Goal: Find specific page/section: Find specific page/section

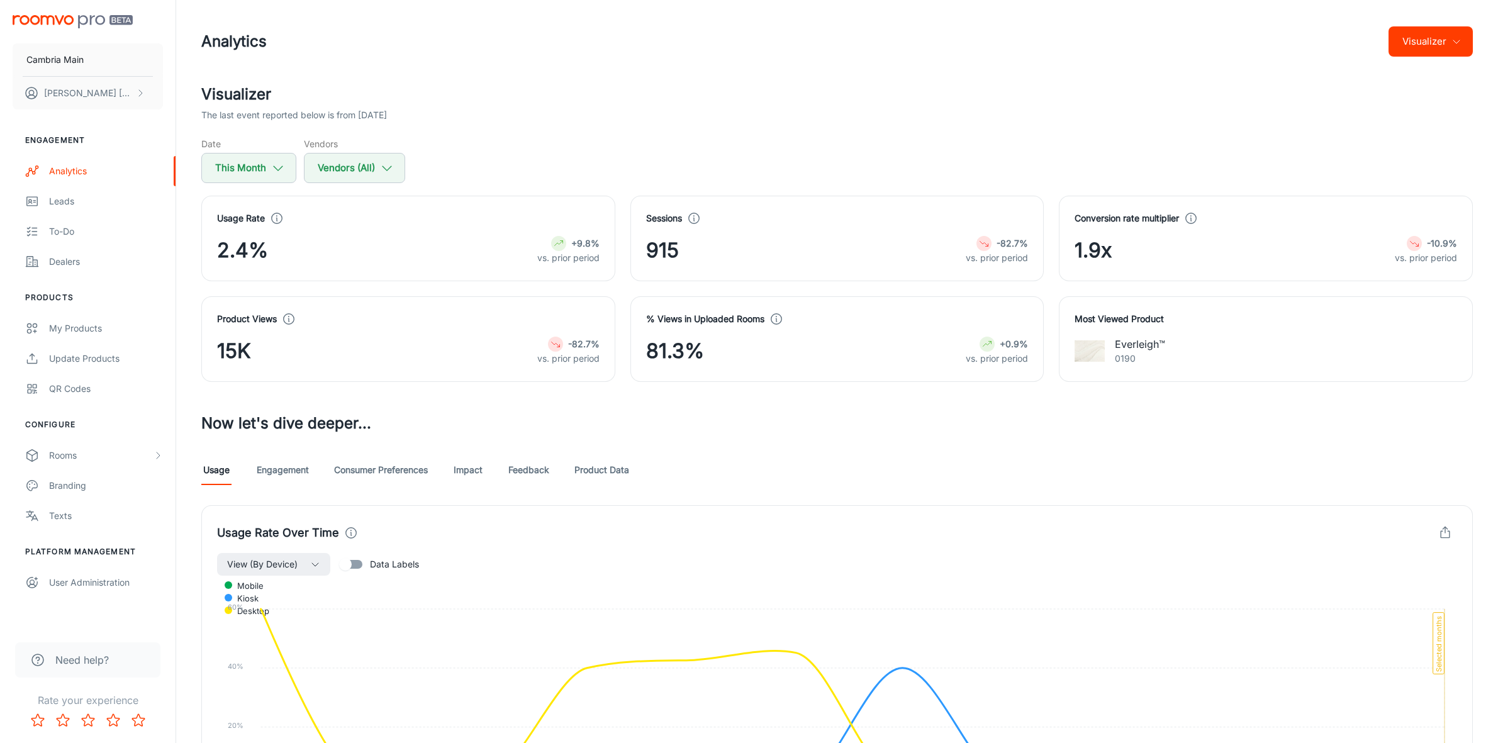
scroll to position [784, 0]
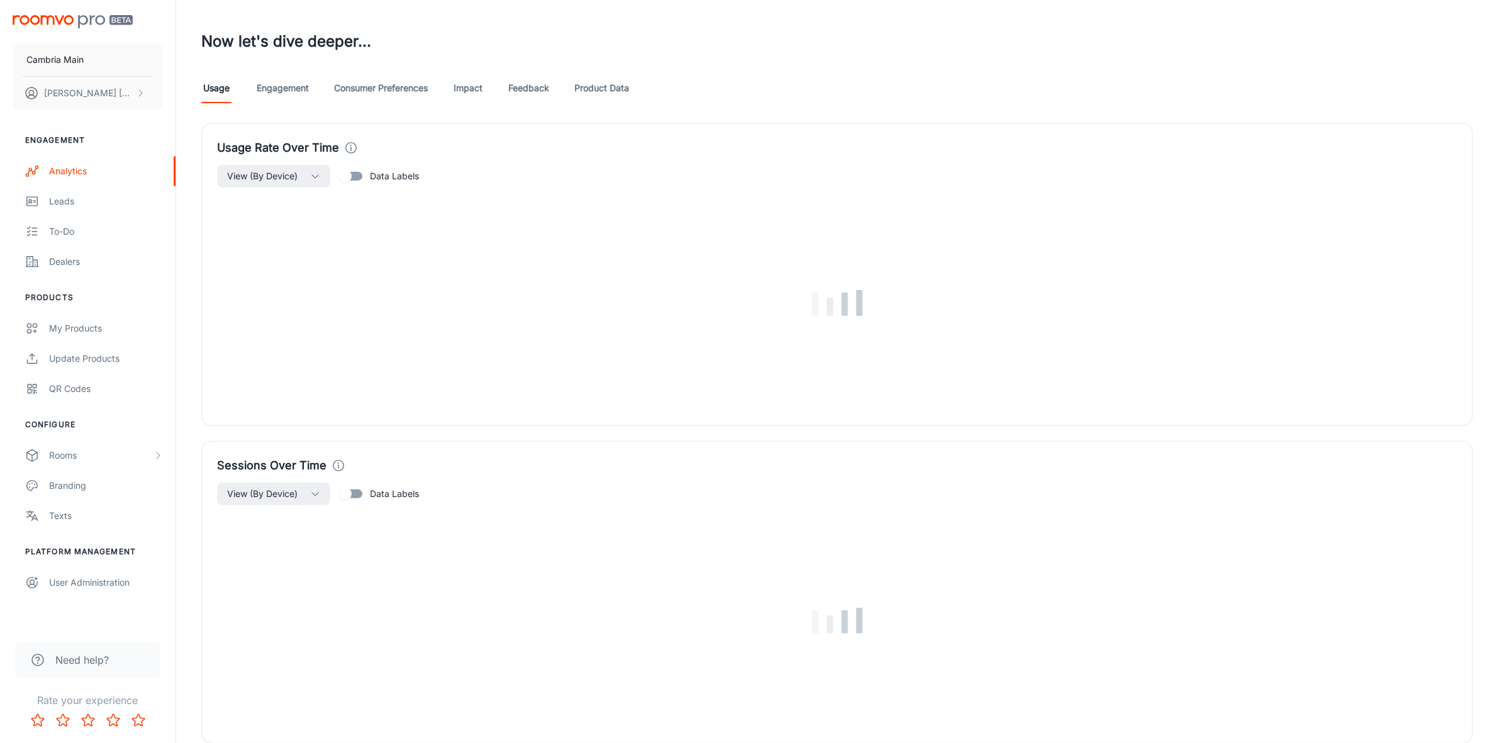
scroll to position [393, 0]
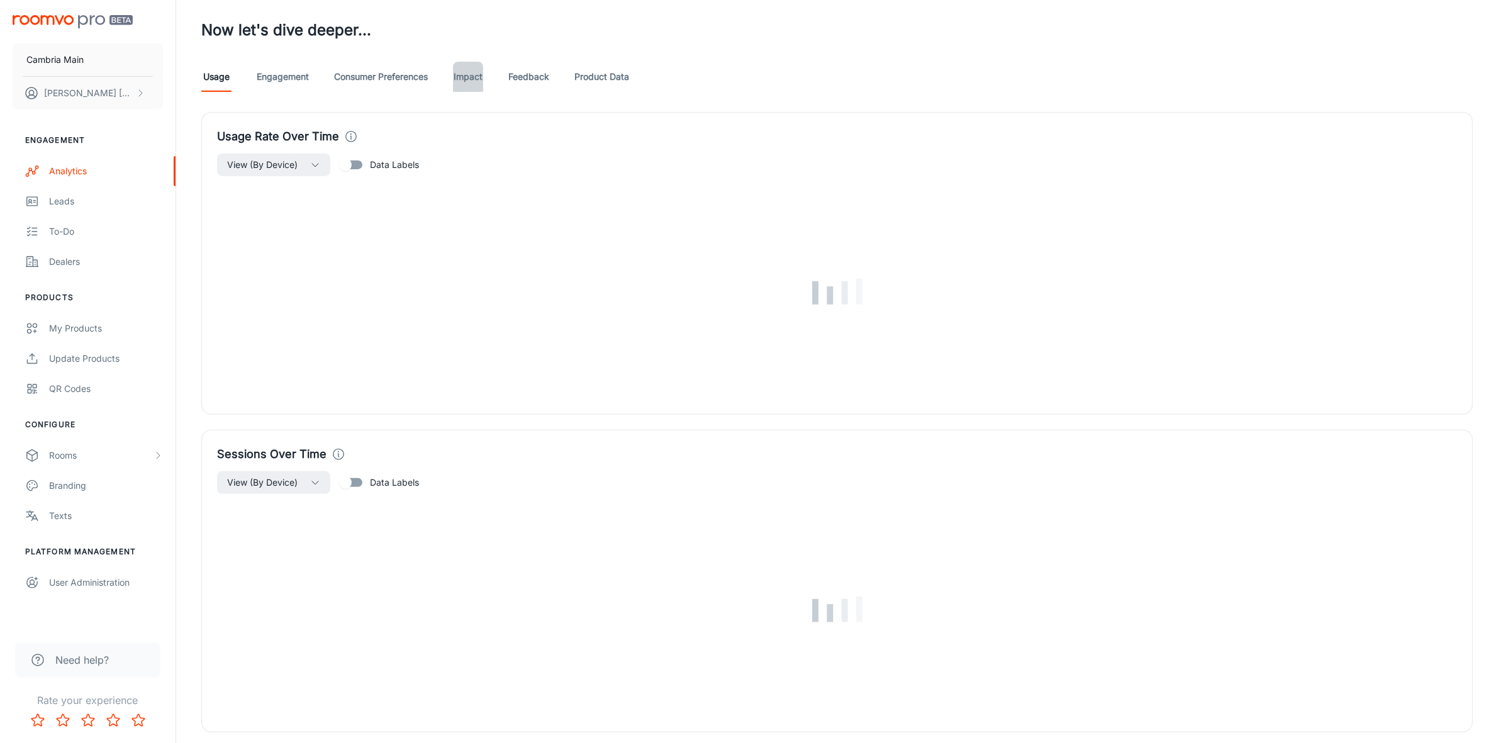
click at [476, 73] on link "Impact" at bounding box center [468, 77] width 30 height 30
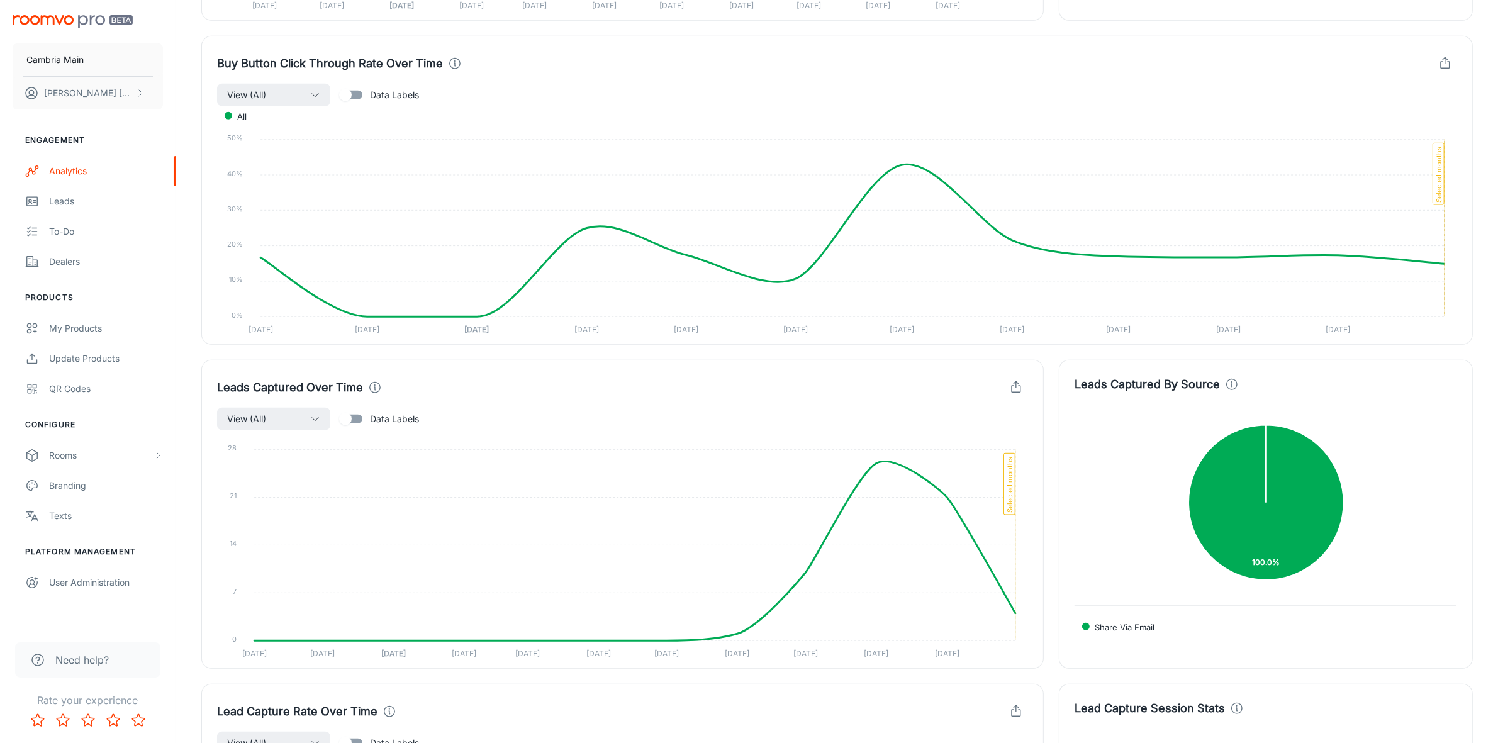
scroll to position [1495, 0]
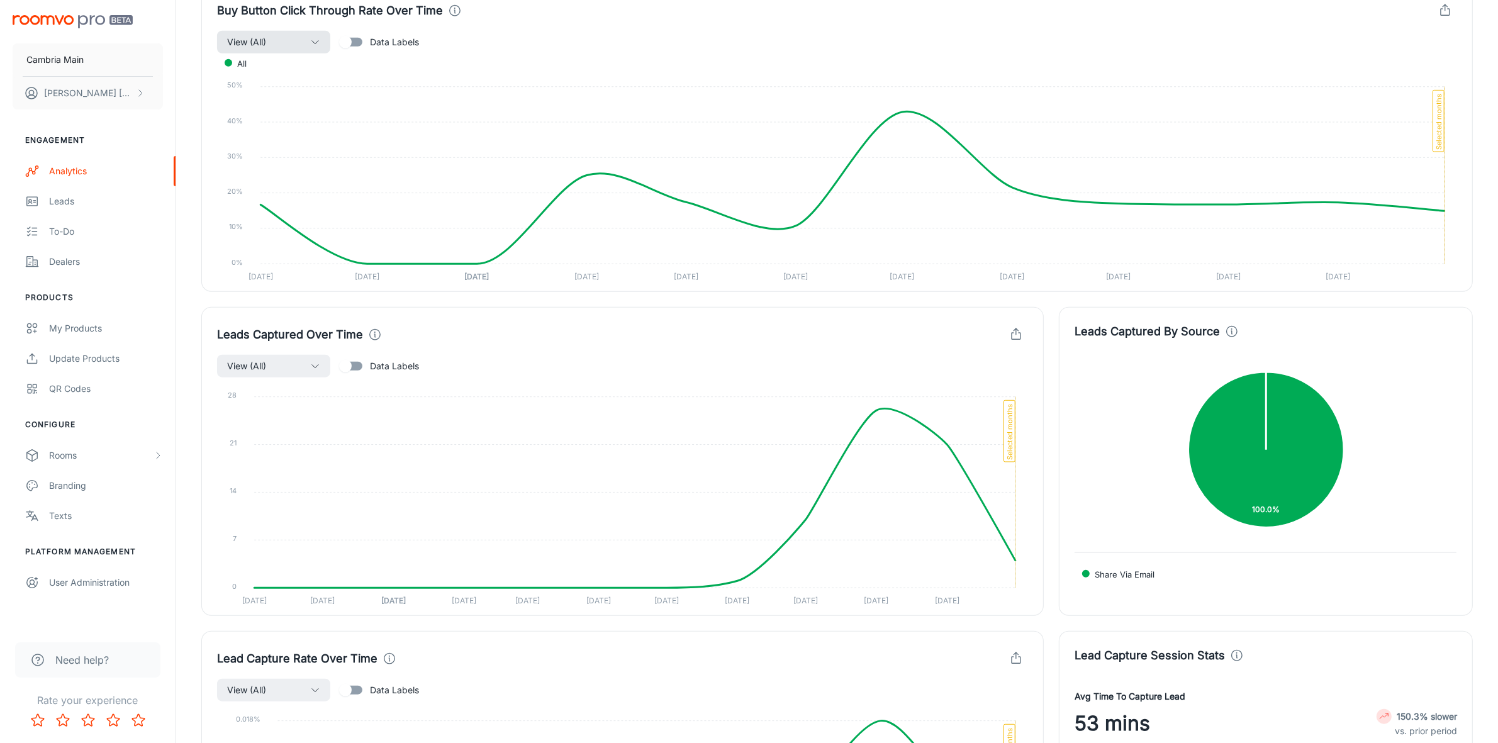
click at [290, 36] on button "View (All)" at bounding box center [273, 42] width 113 height 23
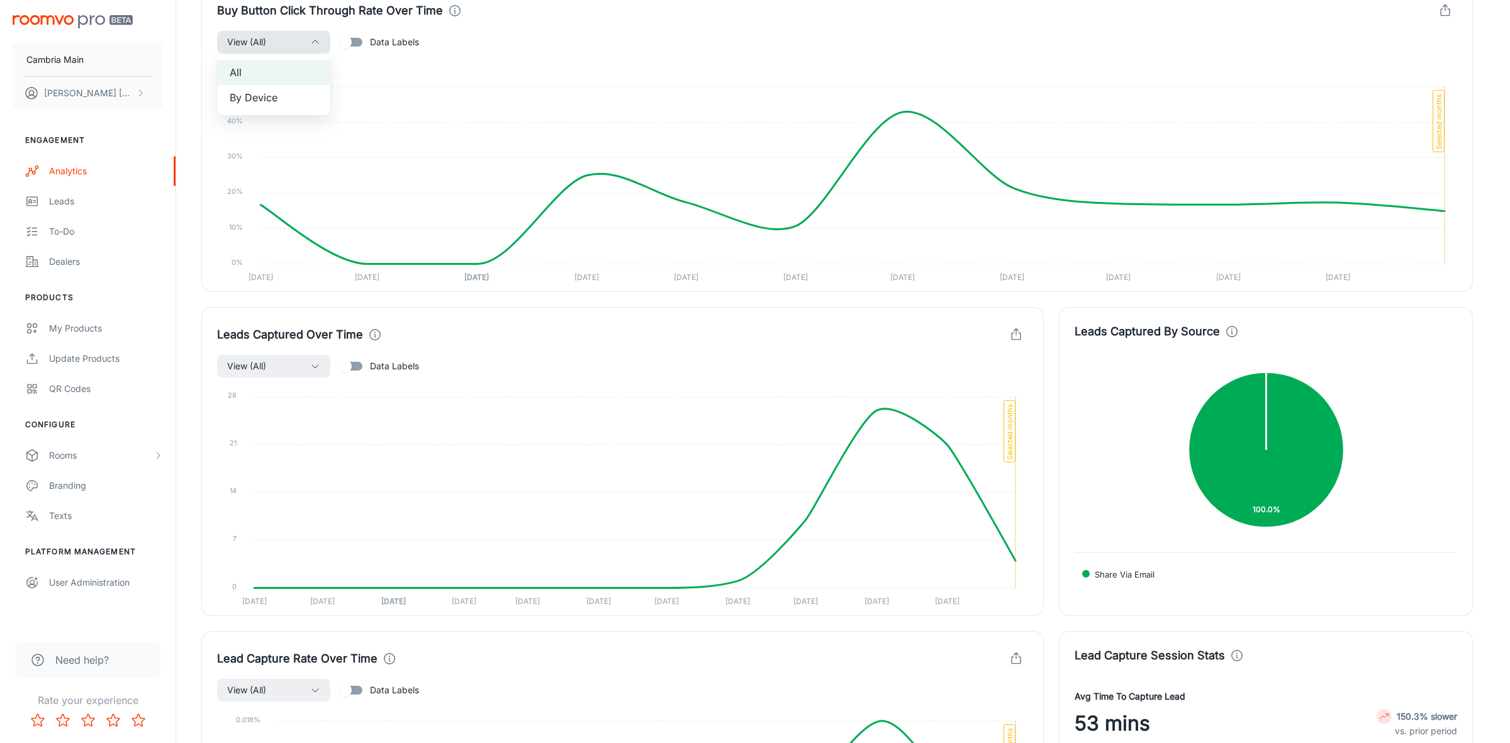
click at [290, 36] on div at bounding box center [755, 371] width 1510 height 743
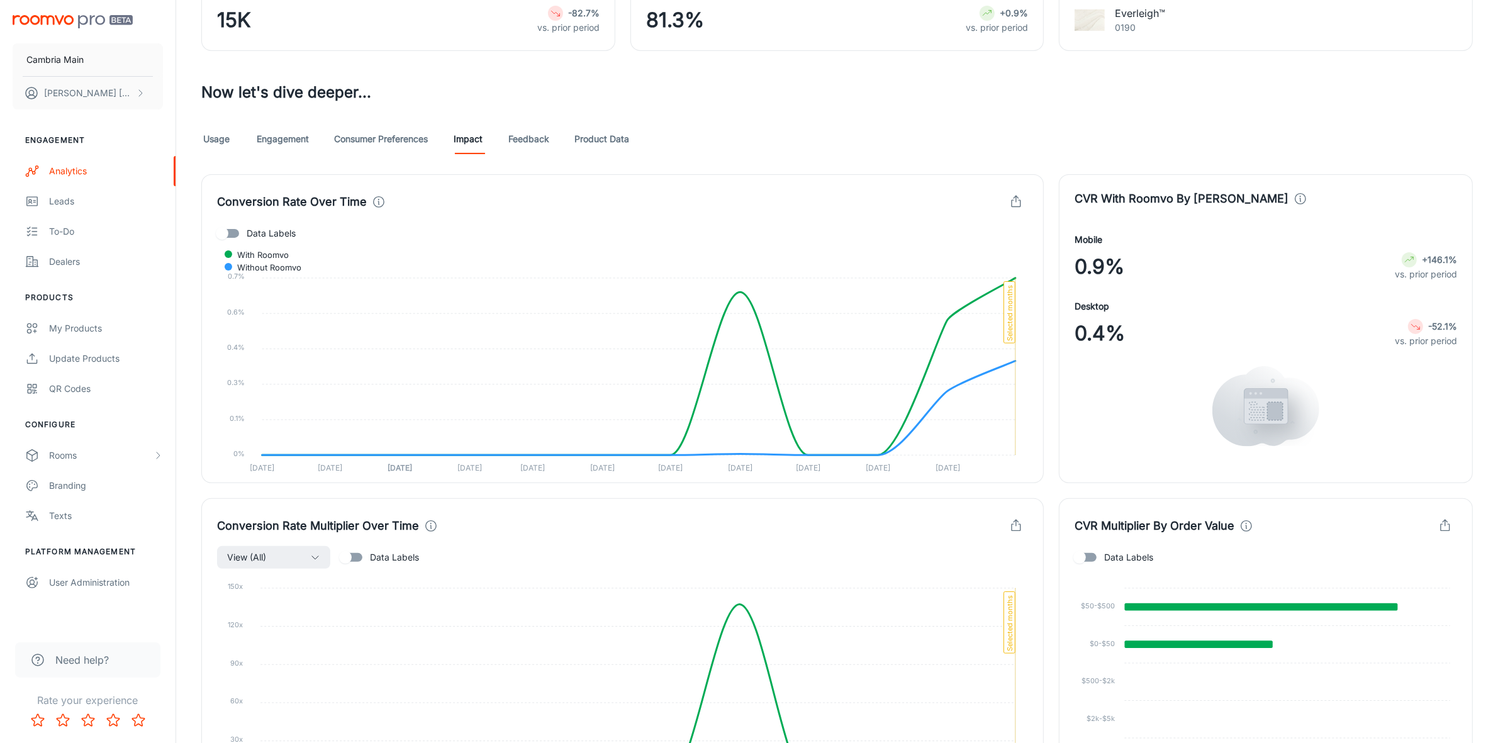
scroll to position [0, 0]
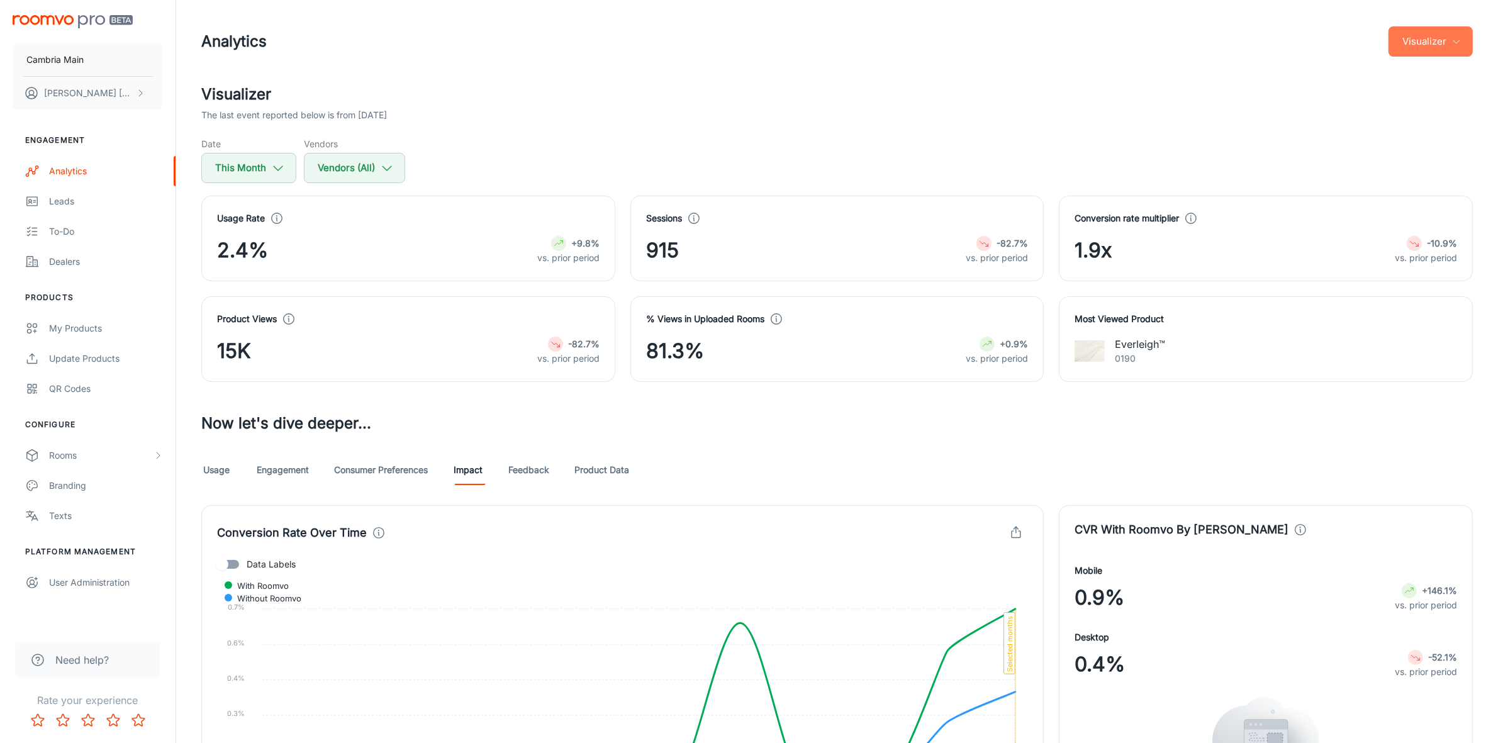
click at [1442, 44] on button "Visualizer" at bounding box center [1431, 41] width 84 height 30
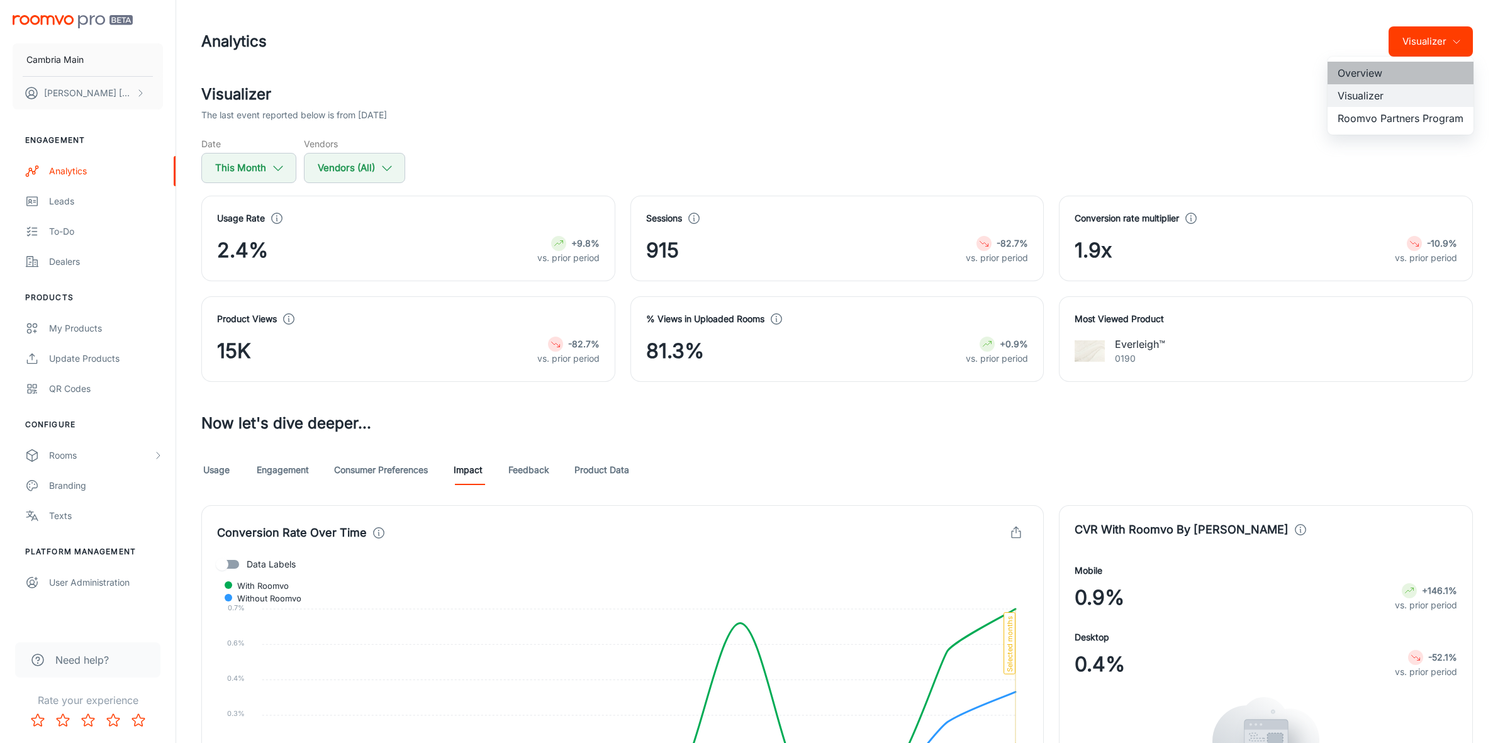
click at [1373, 69] on li "Overview" at bounding box center [1401, 73] width 146 height 23
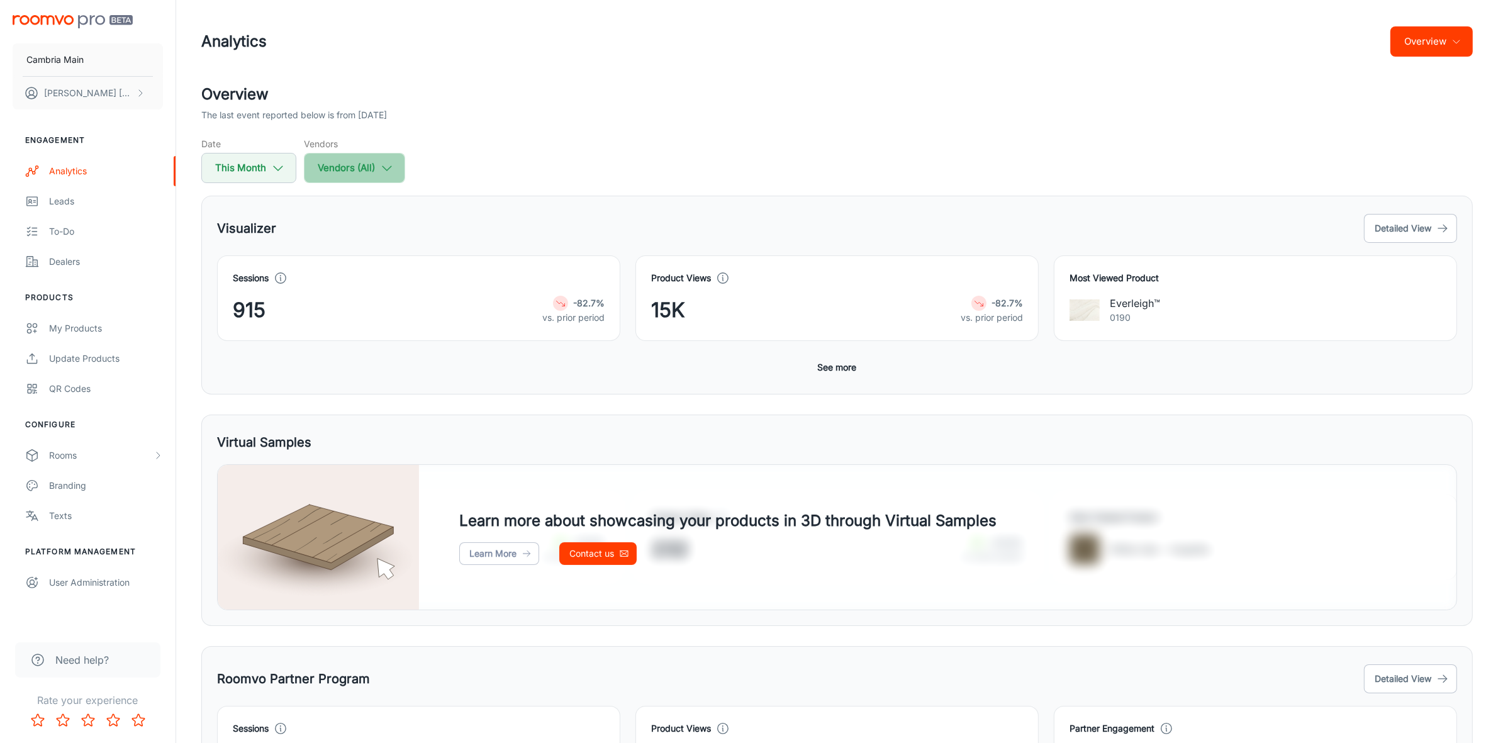
click at [340, 170] on button "Vendors (All)" at bounding box center [354, 168] width 101 height 30
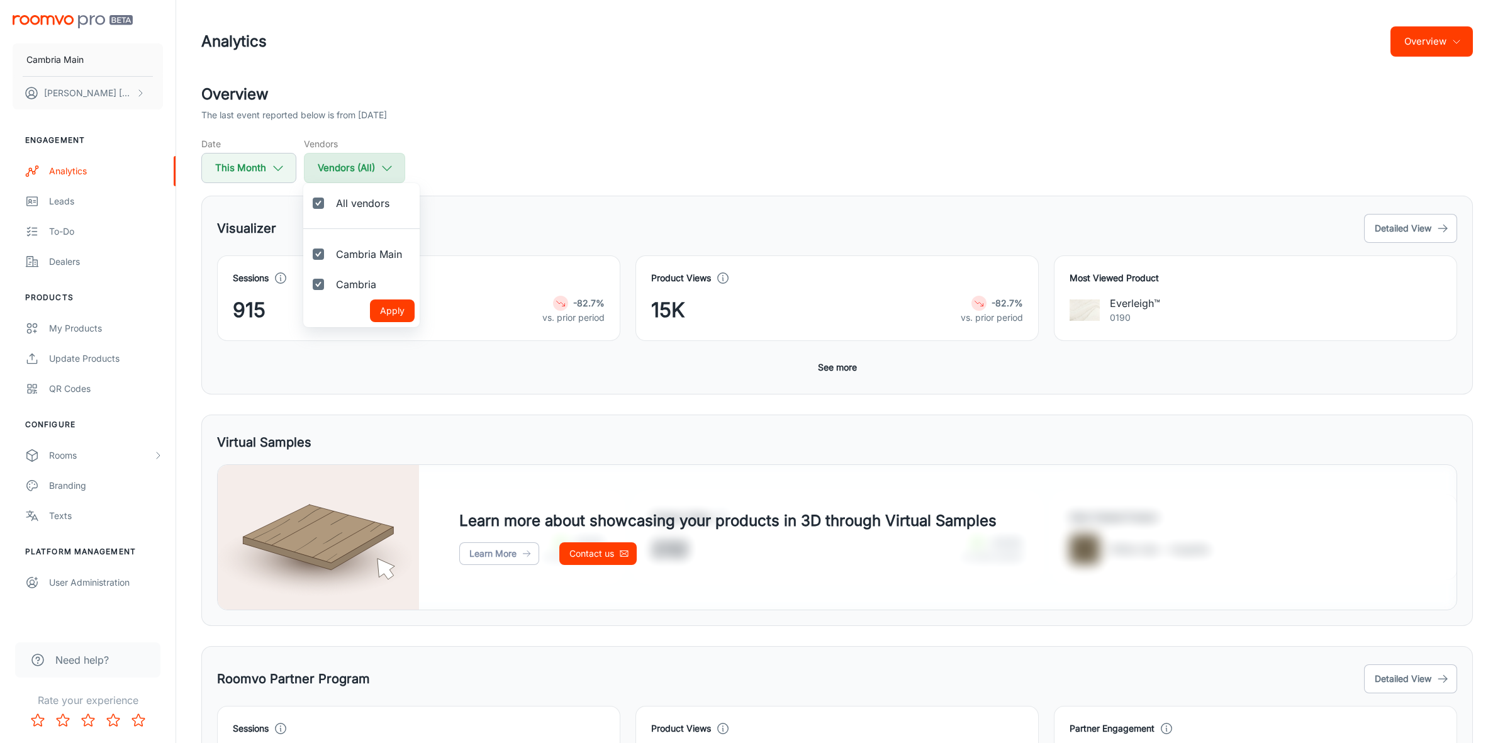
click at [340, 170] on div at bounding box center [755, 371] width 1510 height 743
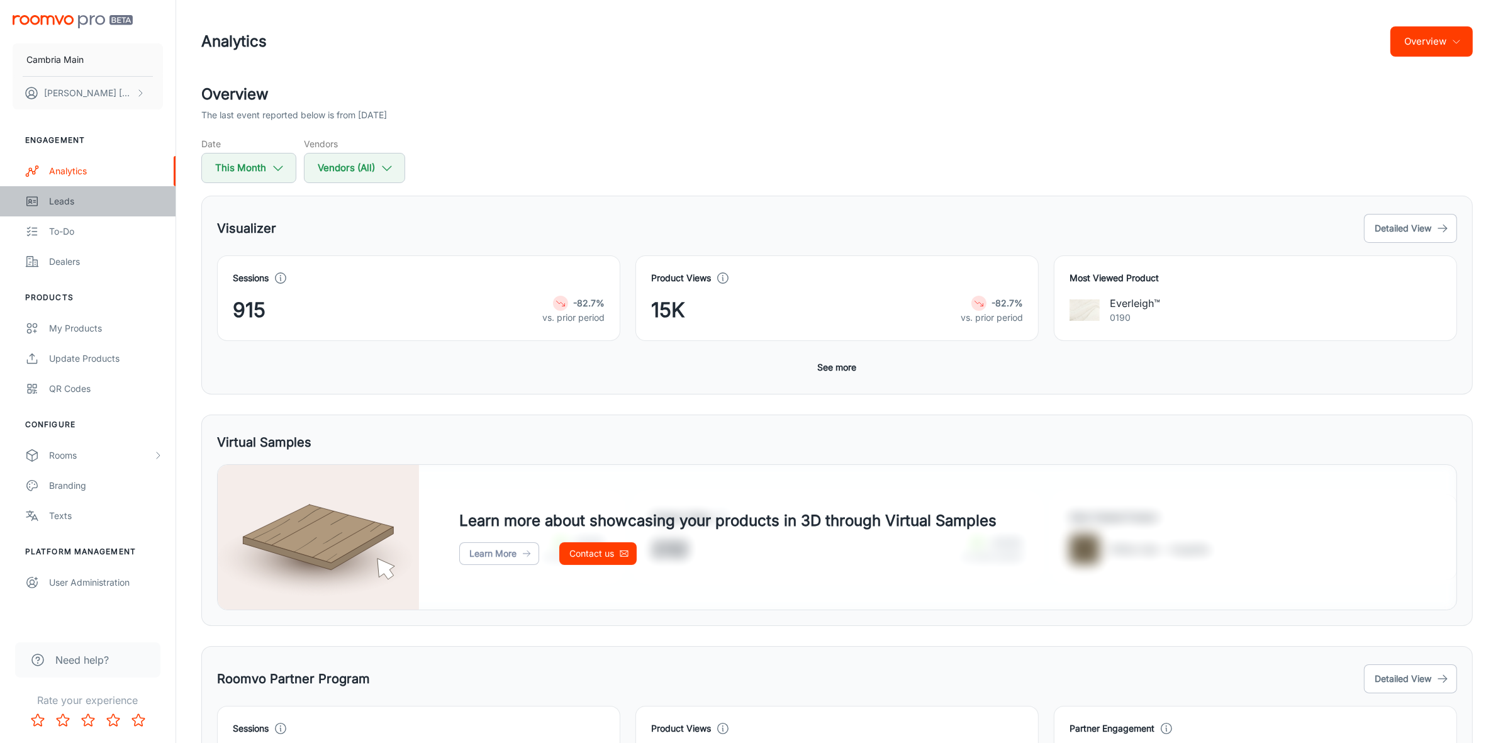
click at [64, 199] on div "Leads" at bounding box center [106, 201] width 114 height 14
